Goal: Task Accomplishment & Management: Use online tool/utility

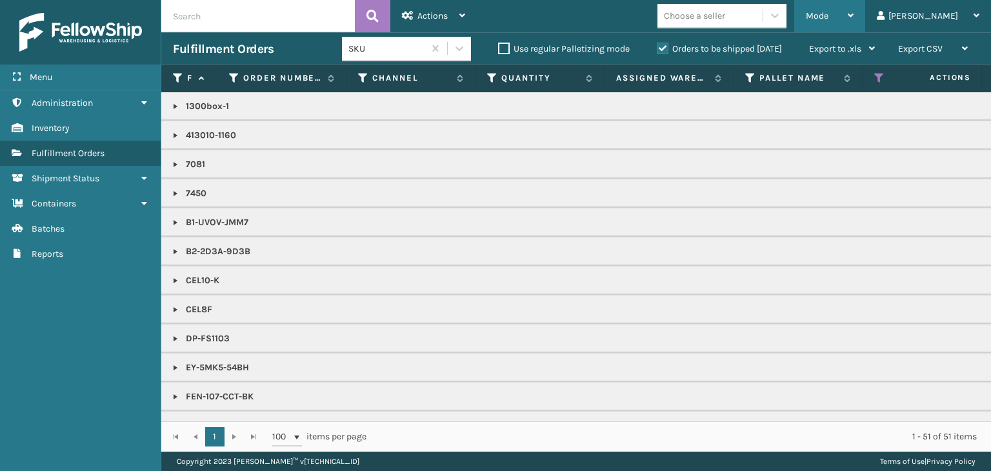
click at [853, 11] on div "Mode" at bounding box center [830, 16] width 48 height 32
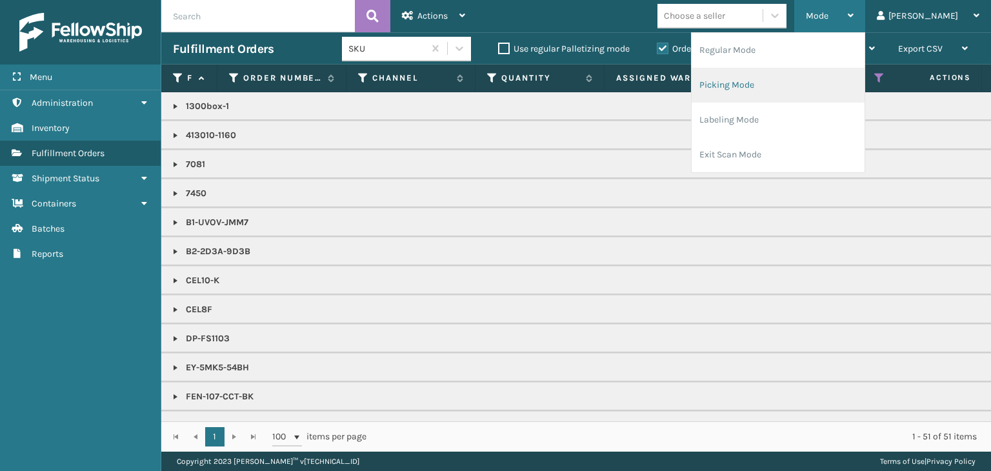
click at [854, 72] on li "Picking Mode" at bounding box center [777, 85] width 173 height 35
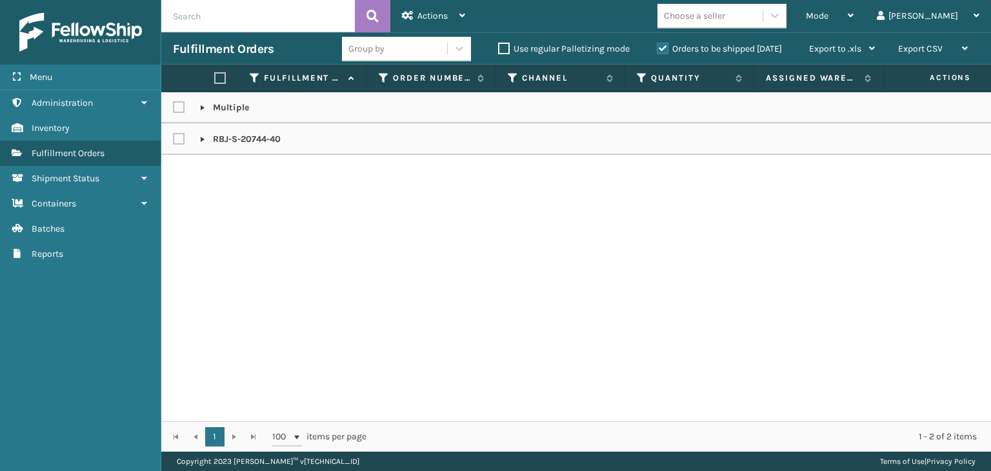
click at [749, 48] on label "Orders to be shipped [DATE]" at bounding box center [719, 48] width 125 height 11
click at [657, 48] on input "Orders to be shipped [DATE]" at bounding box center [657, 45] width 1 height 8
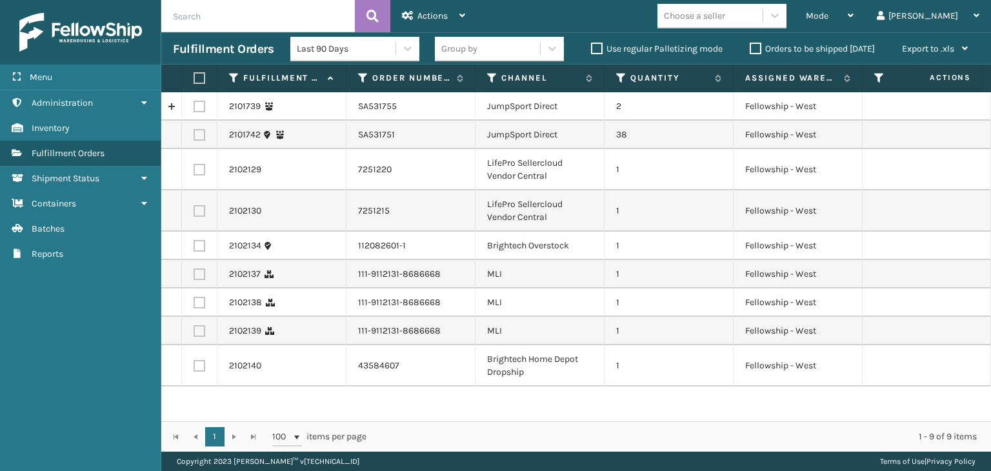
click at [508, 52] on div "Group by" at bounding box center [487, 48] width 105 height 21
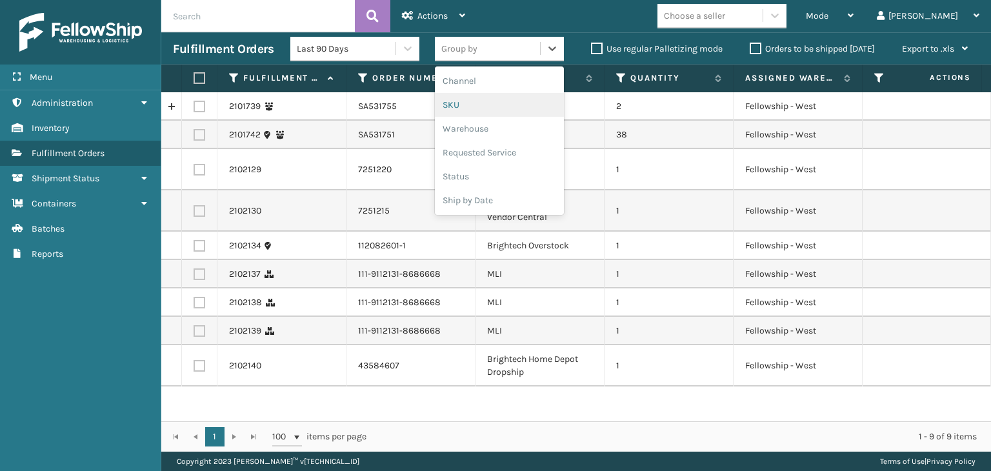
click at [506, 99] on div "SKU" at bounding box center [499, 105] width 129 height 24
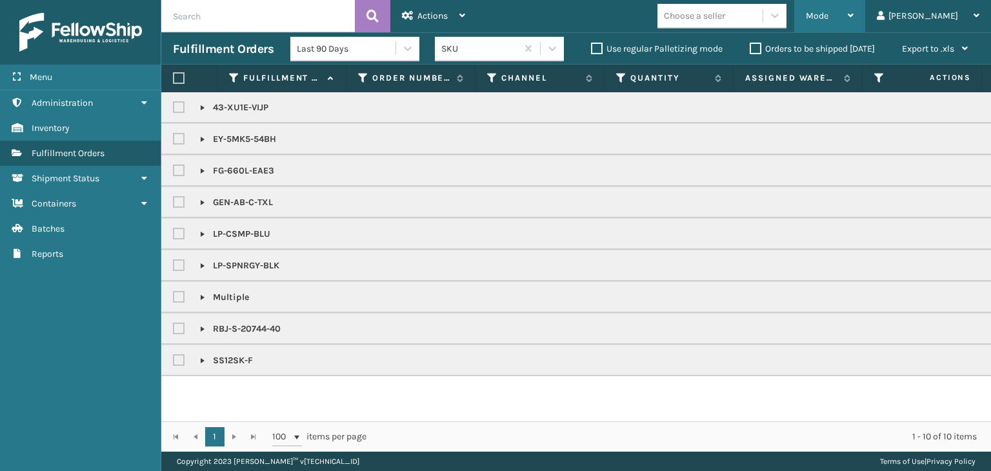
click at [853, 21] on div "Mode" at bounding box center [830, 16] width 48 height 32
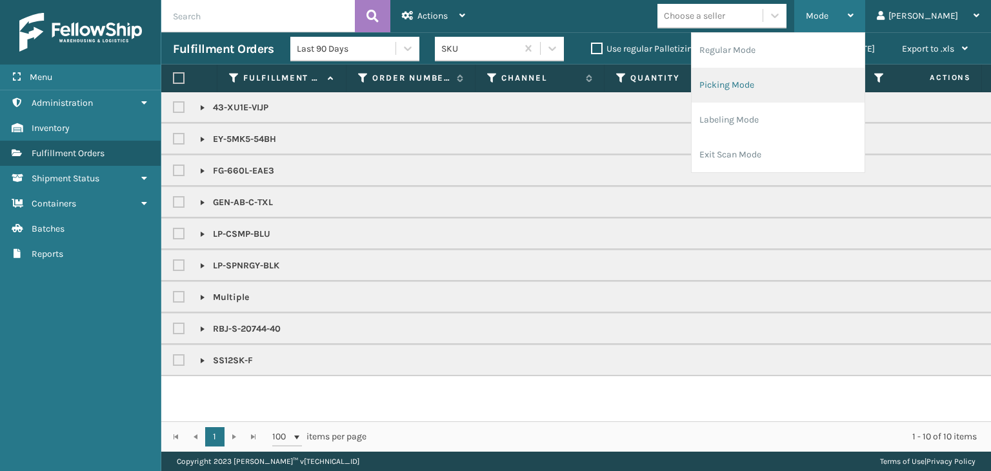
click at [837, 84] on li "Picking Mode" at bounding box center [777, 85] width 173 height 35
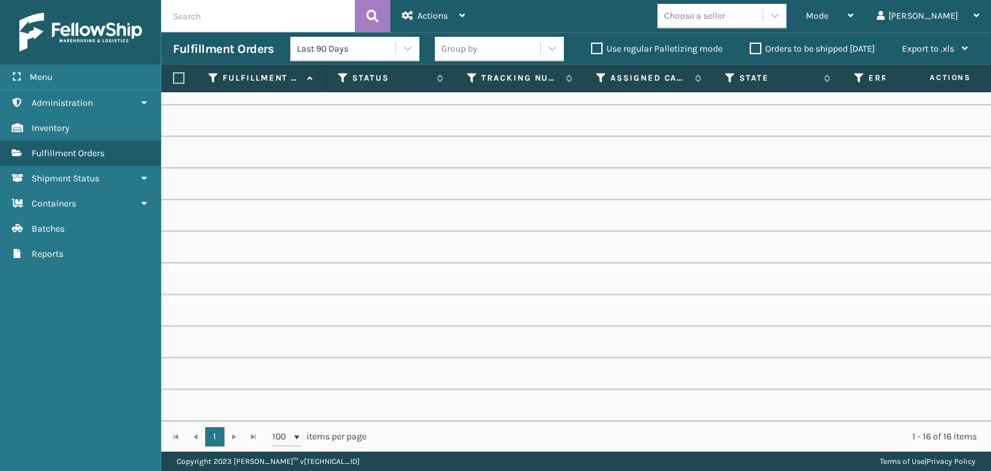
scroll to position [0, 686]
click at [600, 81] on icon at bounding box center [600, 78] width 10 height 12
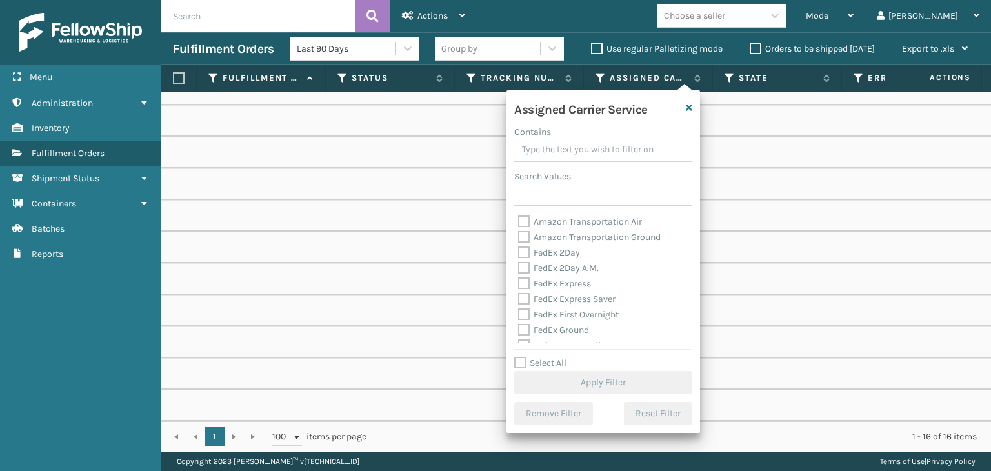
click at [550, 362] on label "Select All" at bounding box center [540, 362] width 52 height 11
click at [550, 357] on input "Select All" at bounding box center [610, 355] width 193 height 1
checkbox input "true"
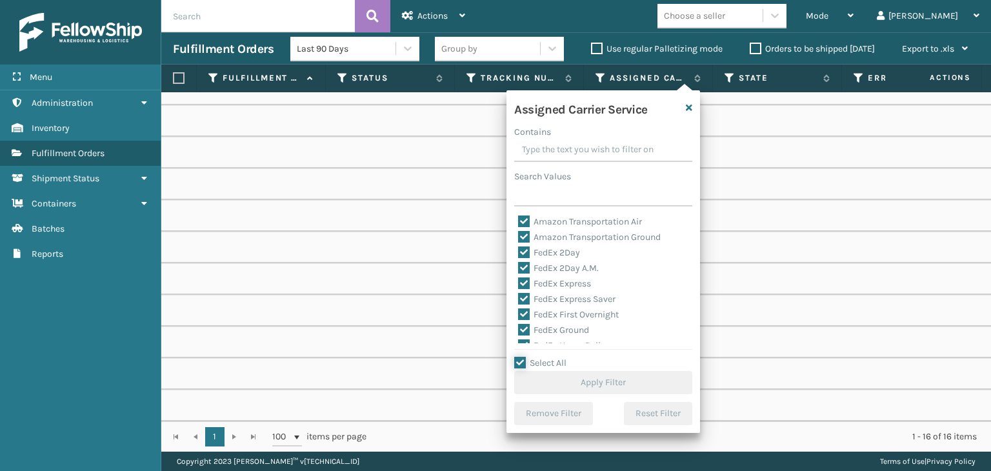
checkbox input "true"
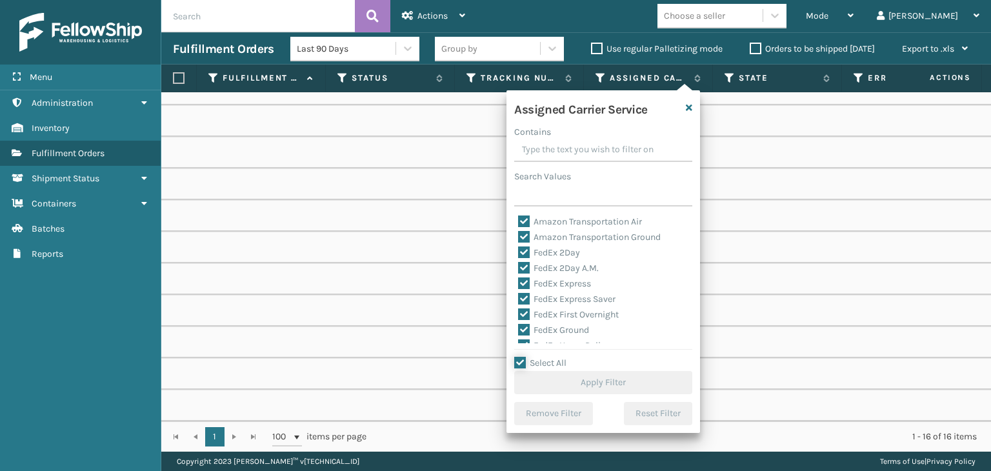
checkbox input "true"
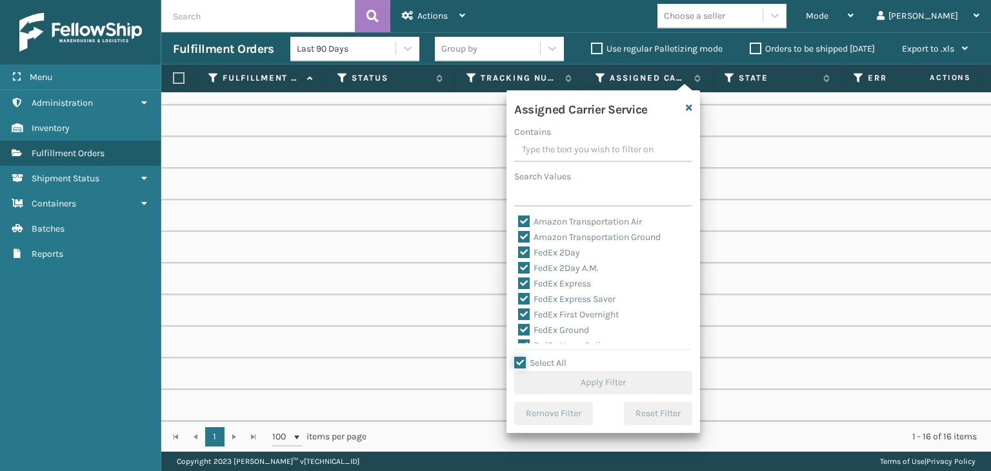
checkbox input "true"
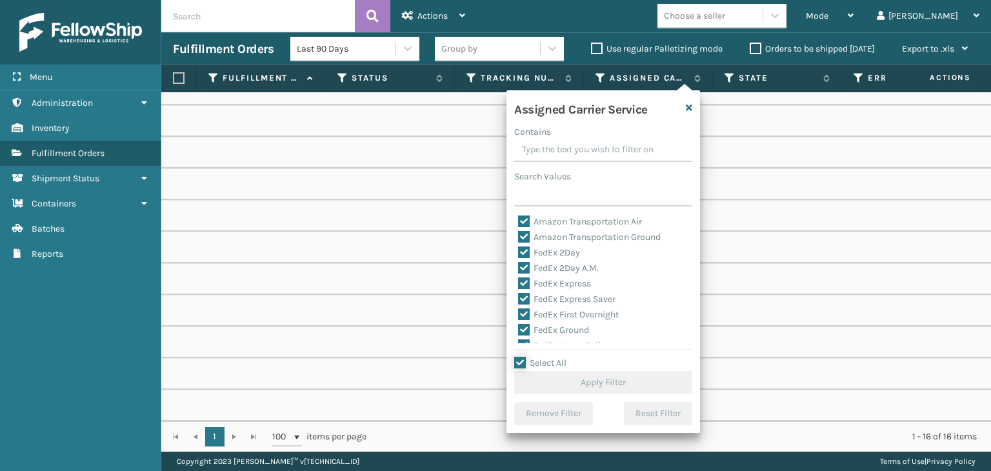
checkbox input "true"
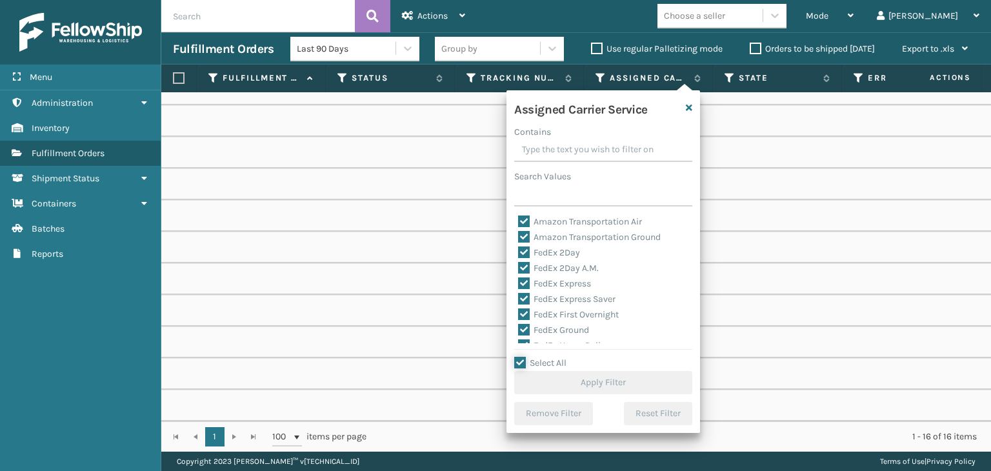
checkbox input "true"
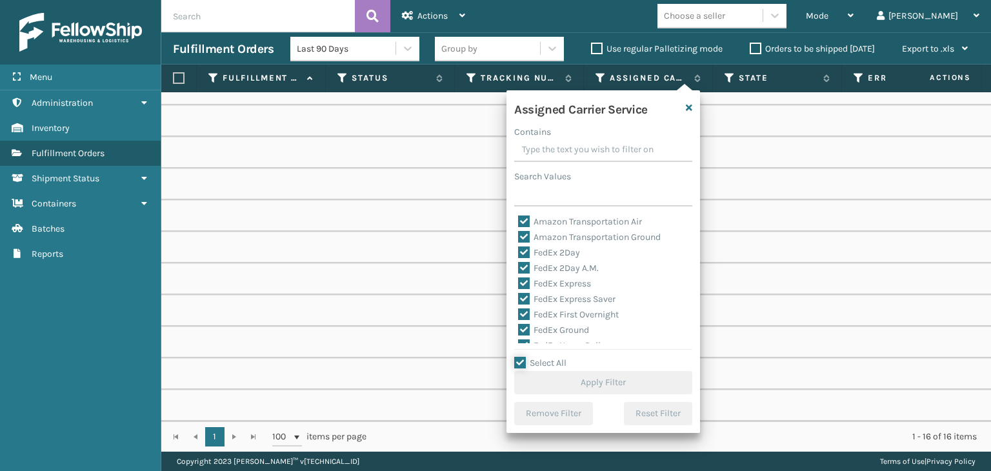
checkbox input "true"
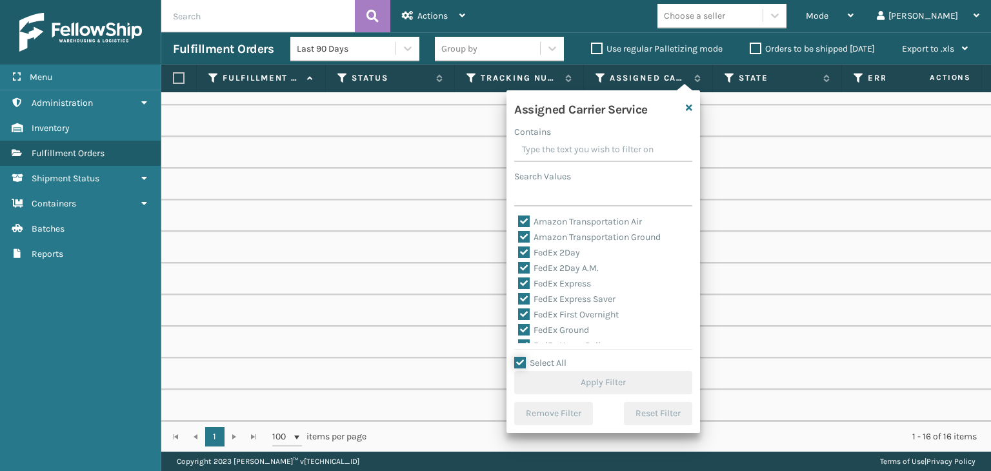
checkbox input "true"
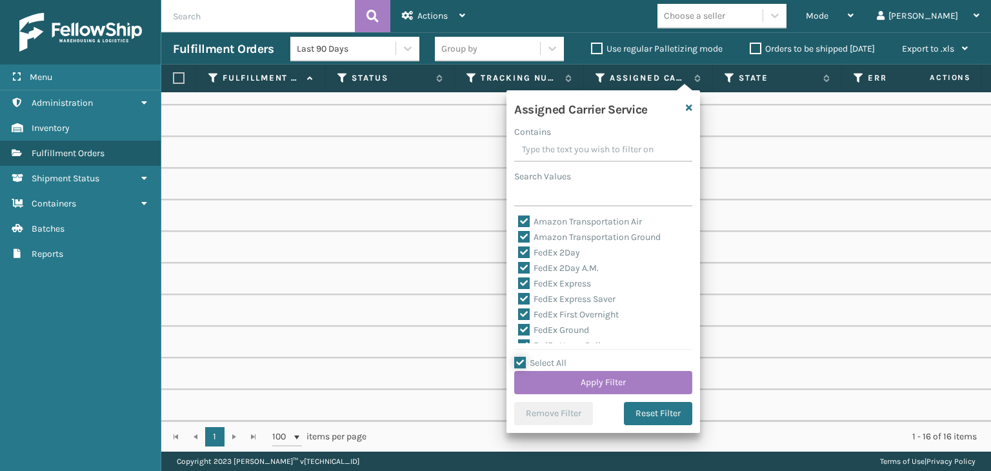
scroll to position [129, 0]
click at [537, 277] on label "LTL" at bounding box center [532, 278] width 28 height 11
click at [519, 277] on input "LTL" at bounding box center [518, 275] width 1 height 8
checkbox input "false"
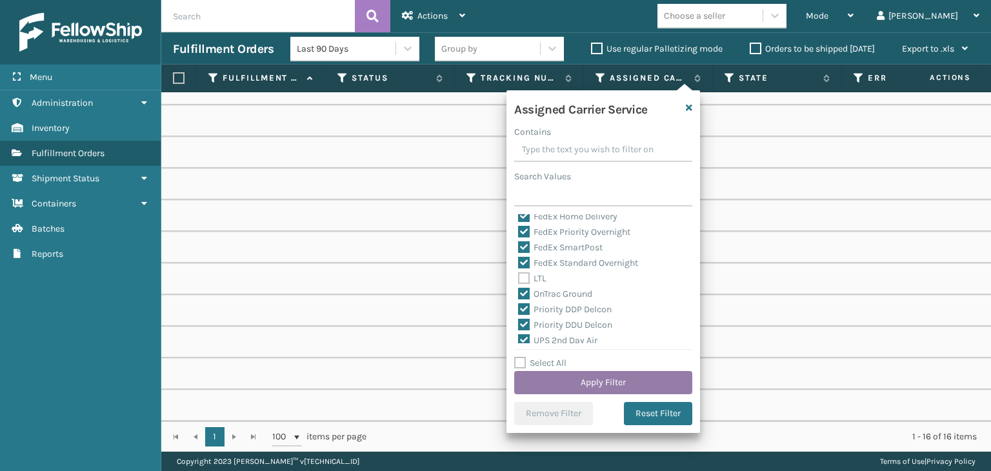
click at [586, 379] on button "Apply Filter" at bounding box center [603, 382] width 178 height 23
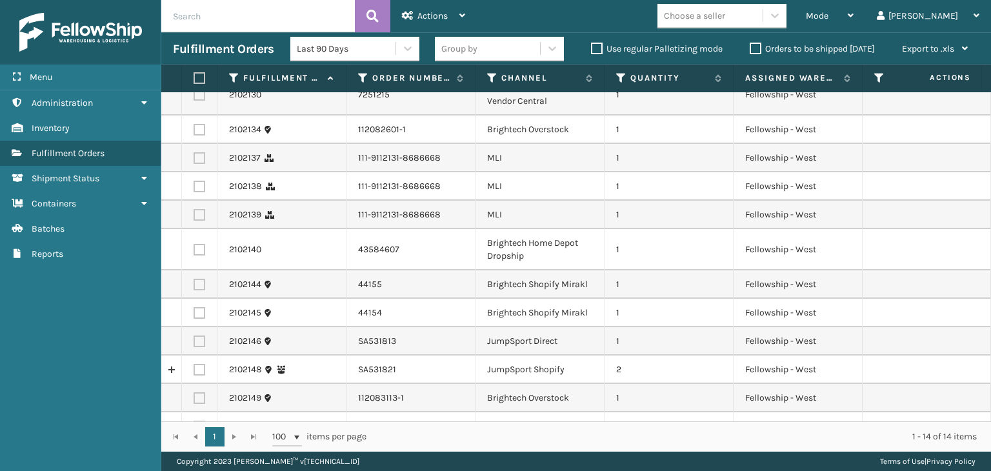
scroll to position [0, 0]
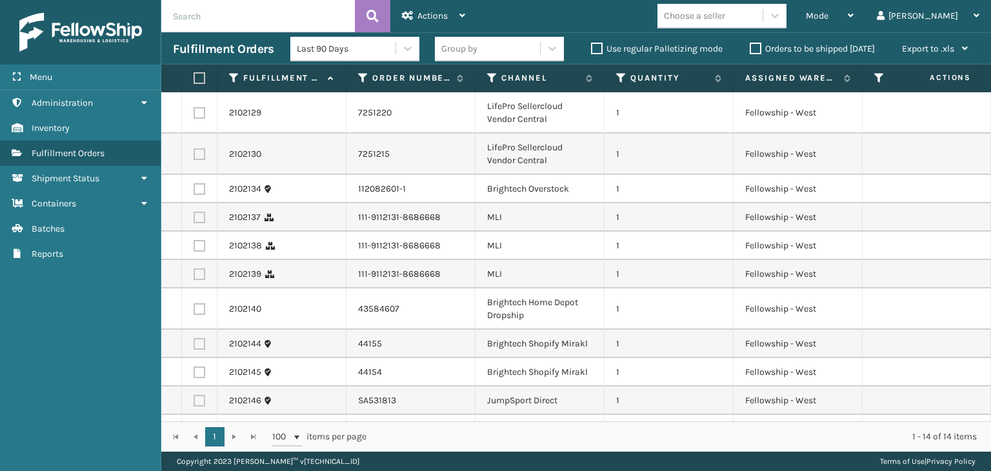
click at [500, 55] on div "Group by" at bounding box center [487, 48] width 105 height 21
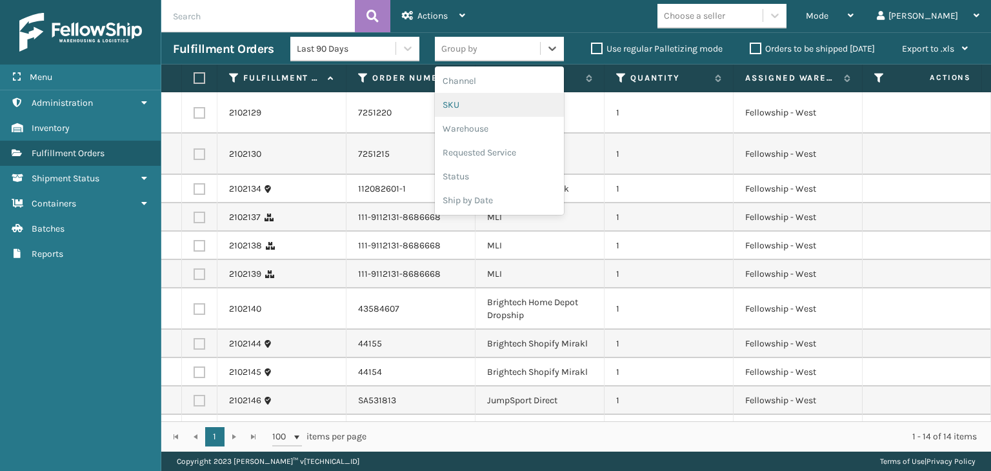
click at [511, 113] on div "SKU" at bounding box center [499, 105] width 129 height 24
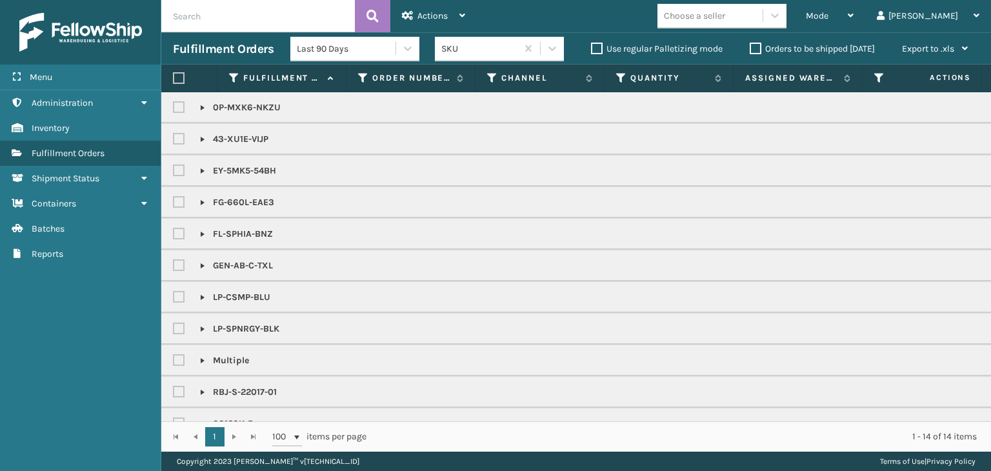
click at [725, 12] on div "Choose a seller" at bounding box center [694, 16] width 61 height 14
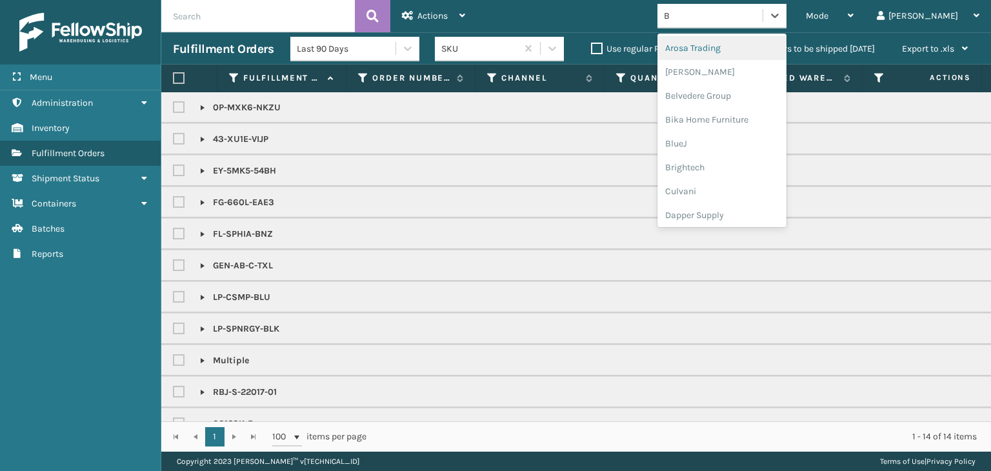
type input "BR"
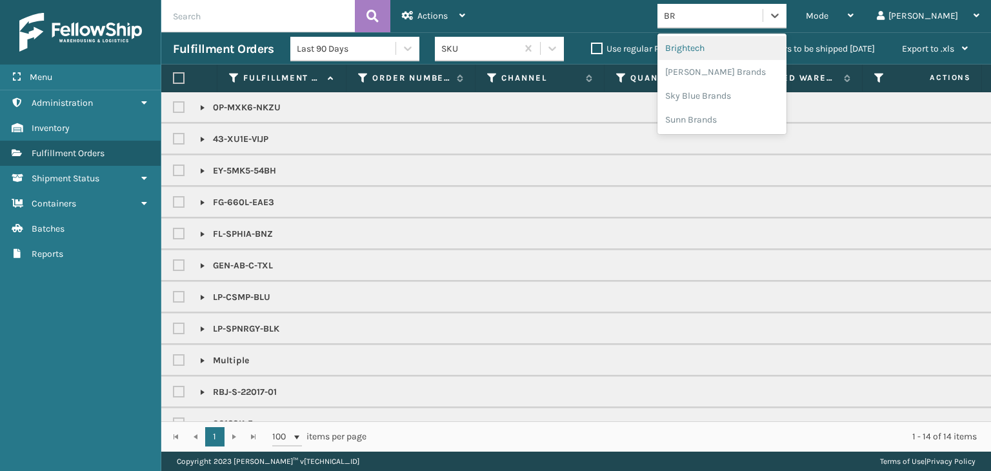
click at [747, 55] on div "Brightech" at bounding box center [721, 48] width 129 height 24
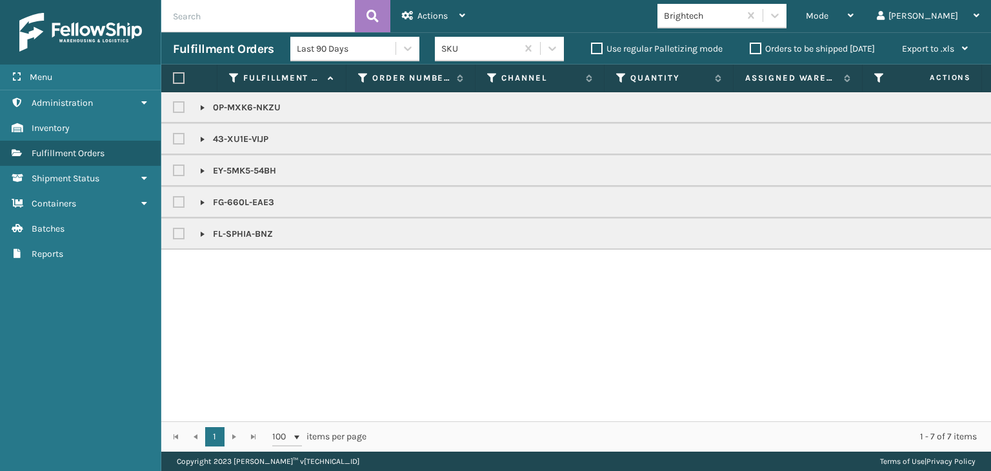
click at [197, 233] on link at bounding box center [202, 234] width 10 height 10
click at [203, 199] on link at bounding box center [202, 202] width 10 height 10
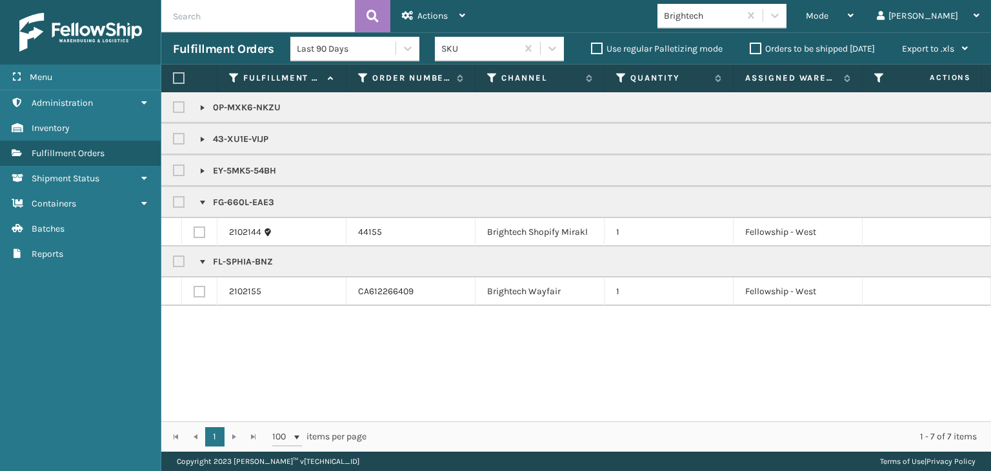
click at [197, 166] on link at bounding box center [202, 171] width 10 height 10
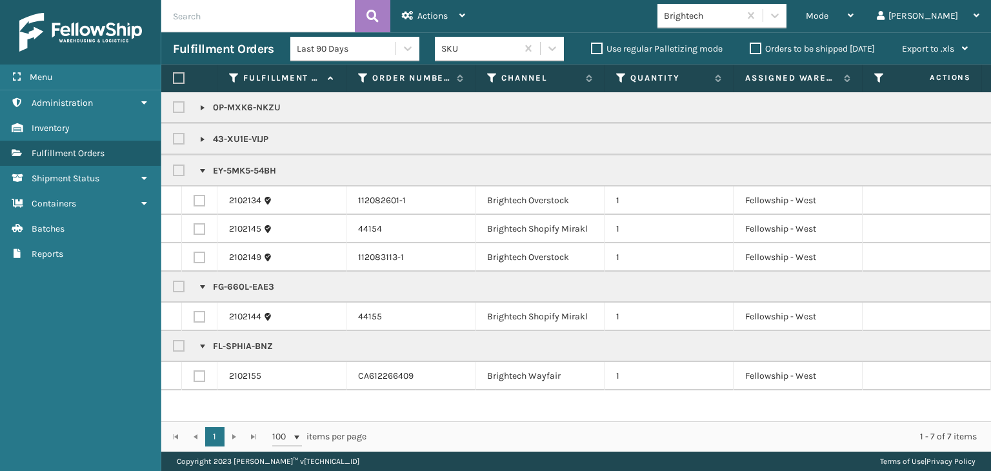
click at [205, 135] on link at bounding box center [202, 139] width 10 height 10
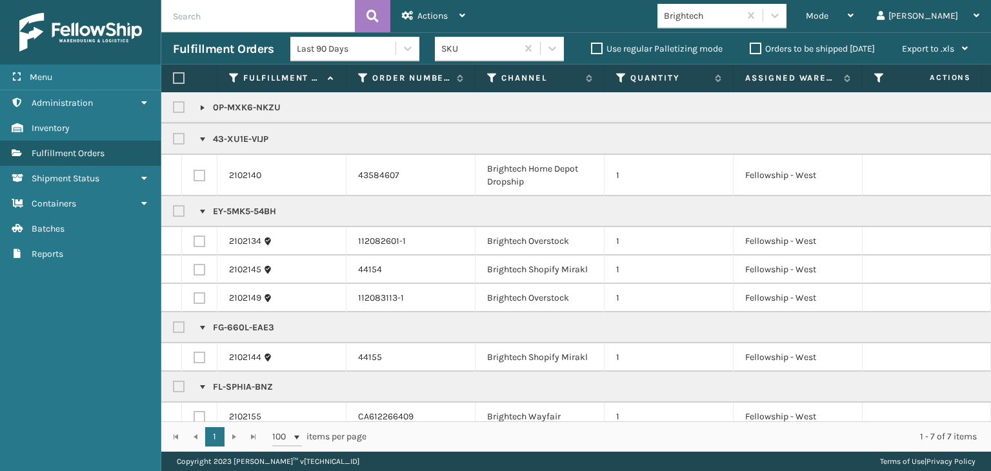
click at [206, 105] on link at bounding box center [202, 108] width 10 height 10
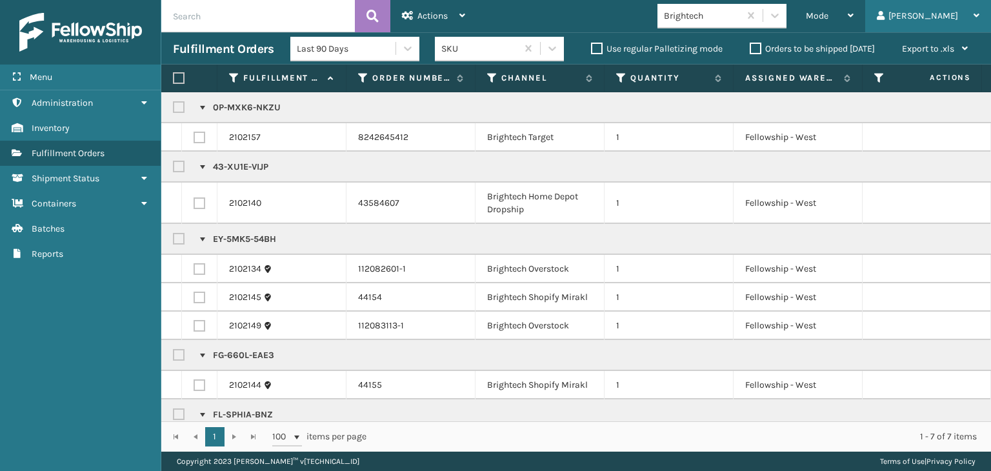
click at [947, 17] on div "[PERSON_NAME]" at bounding box center [927, 16] width 103 height 32
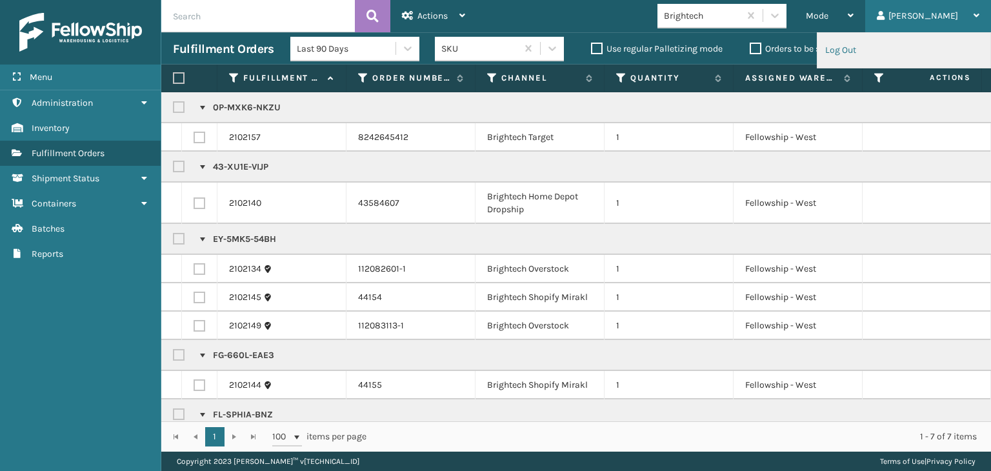
click at [870, 48] on li "Log Out" at bounding box center [903, 50] width 173 height 35
